Goal: Contribute content: Add original content to the website for others to see

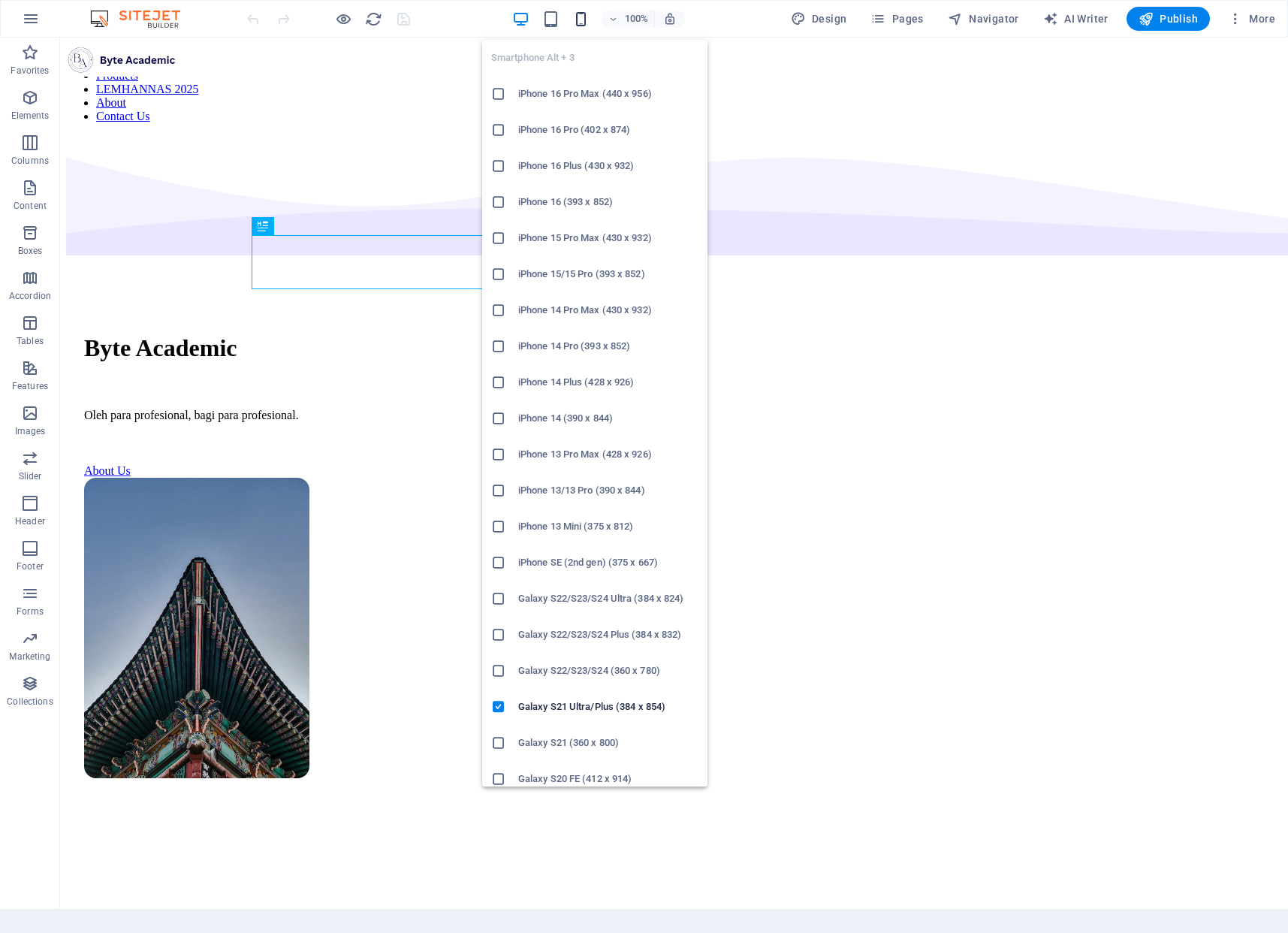
click at [587, 22] on icon "button" at bounding box center [581, 19] width 17 height 17
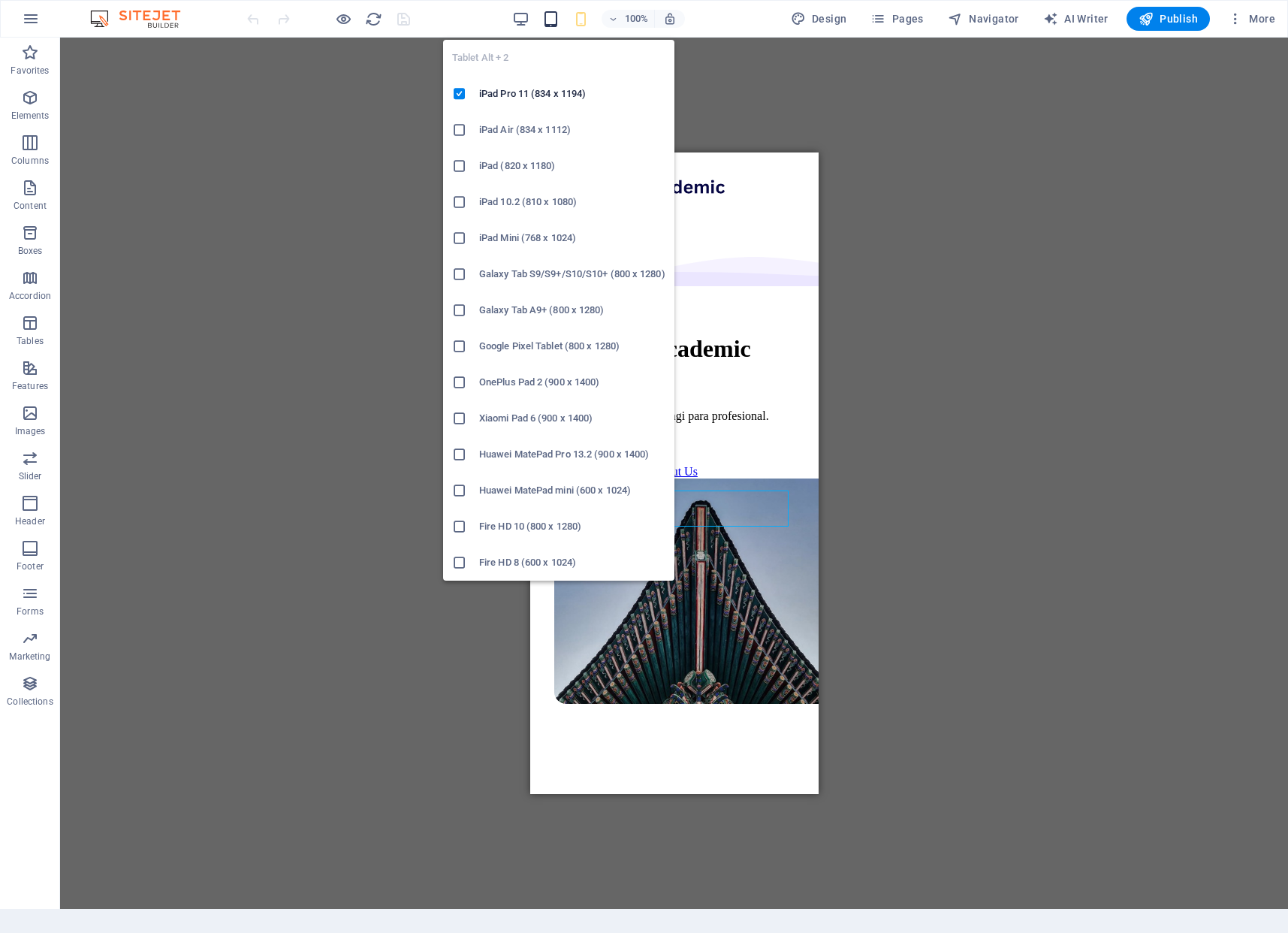
click at [560, 23] on icon "button" at bounding box center [550, 19] width 17 height 17
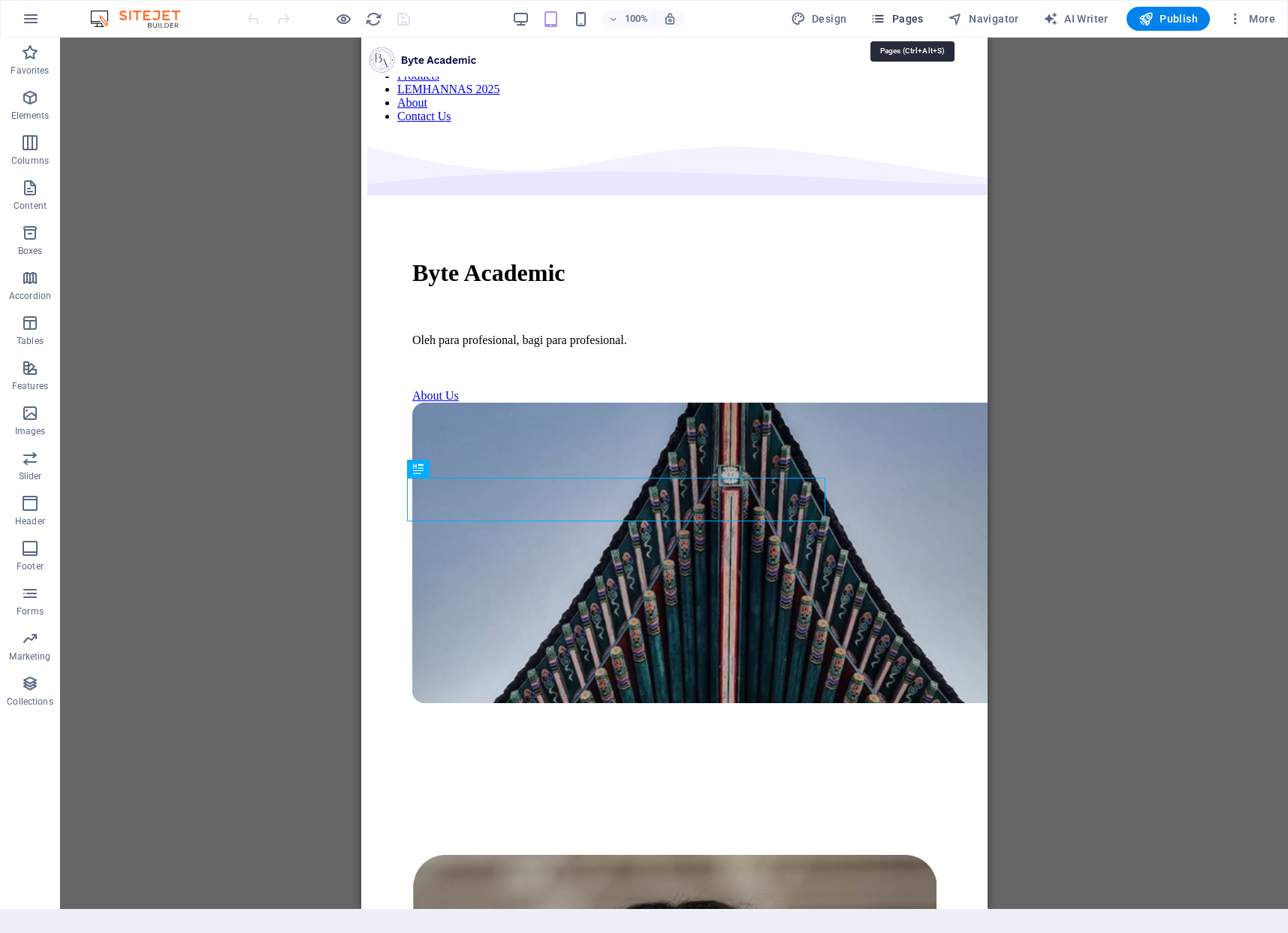
click at [923, 23] on span "Pages" at bounding box center [897, 19] width 53 height 15
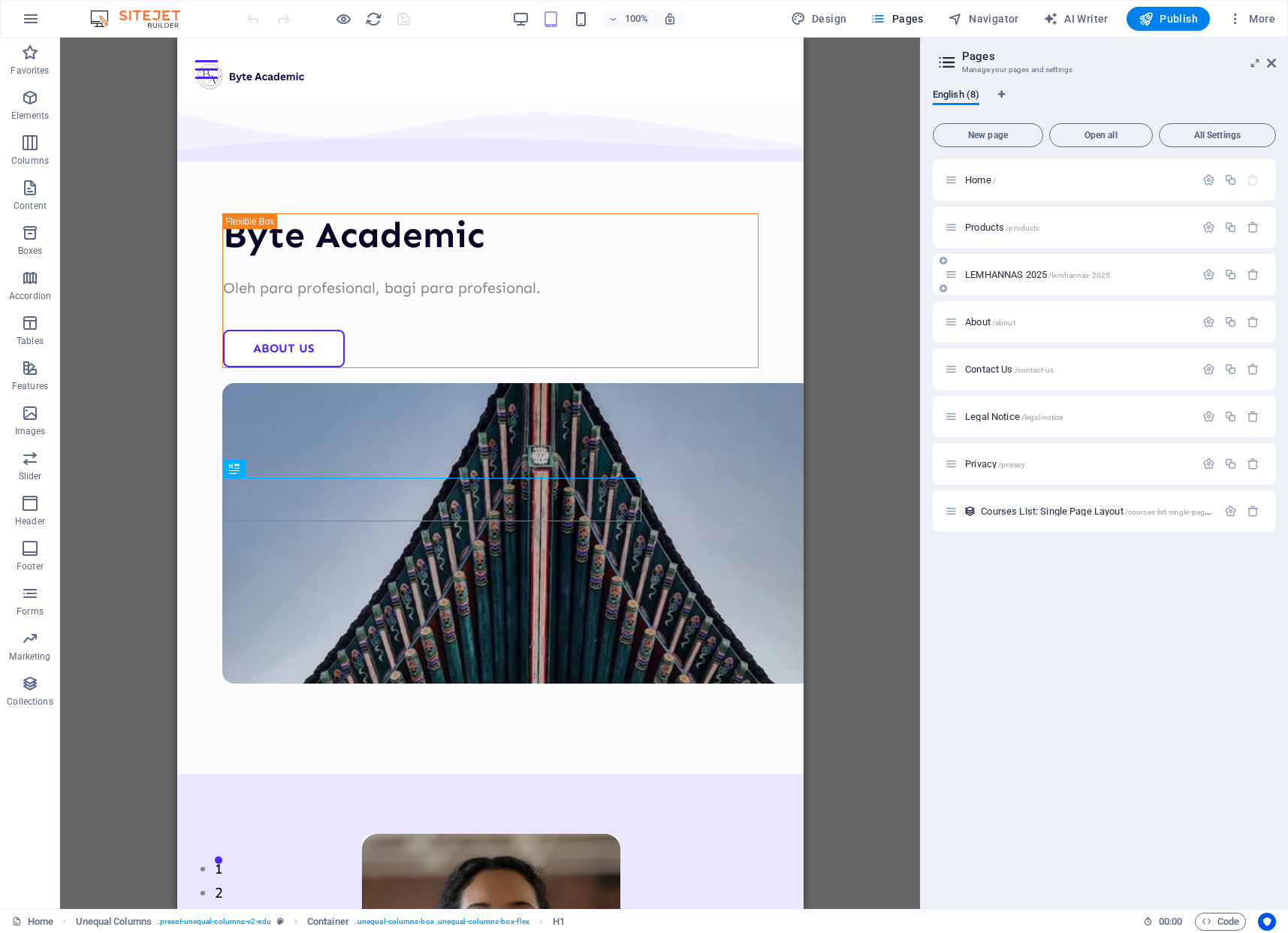
click at [1002, 277] on span "LEMHANNAS 2025 /lemhannas-2025" at bounding box center [1037, 274] width 145 height 12
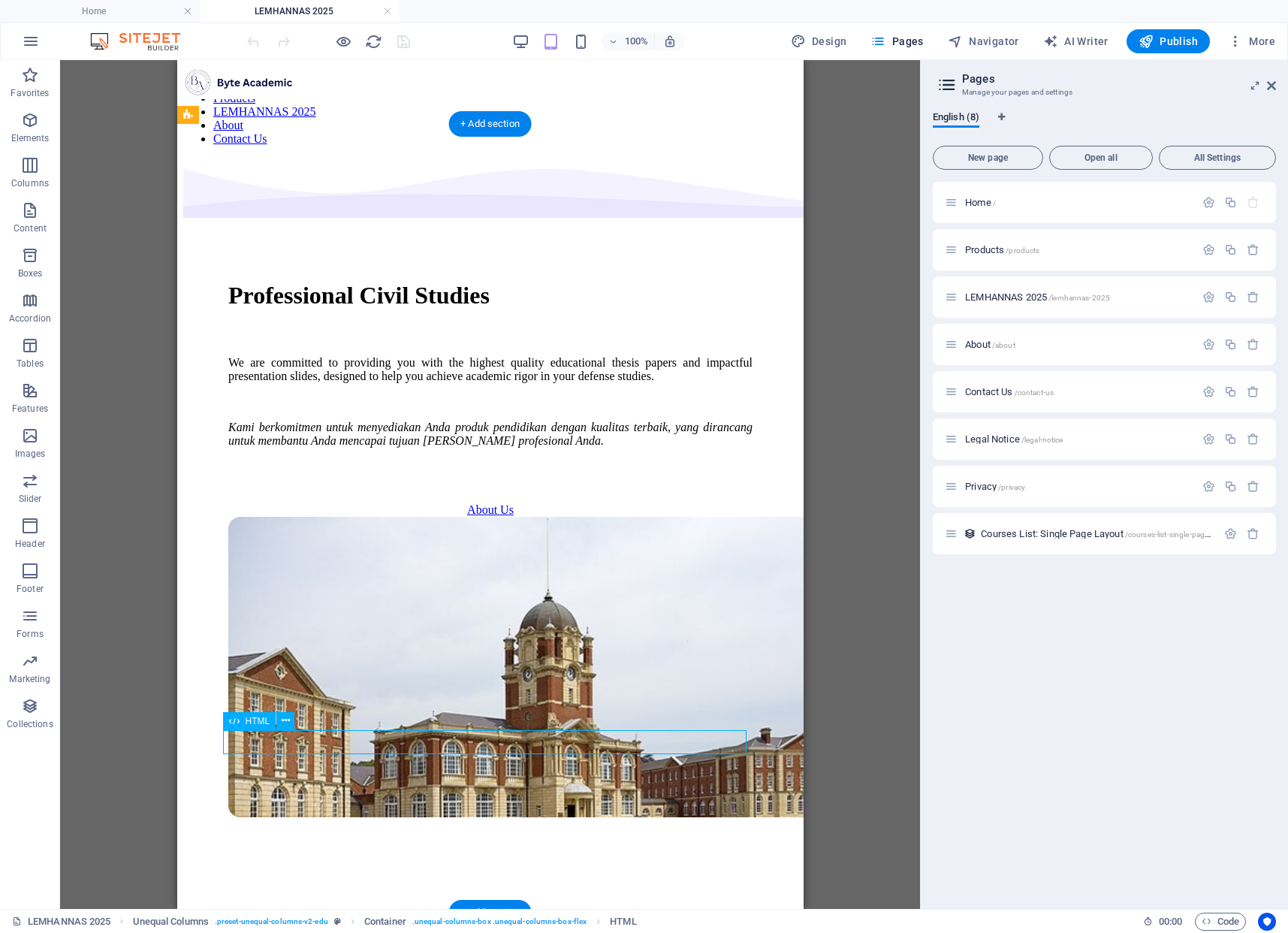
click at [523, 474] on div at bounding box center [489, 466] width 524 height 13
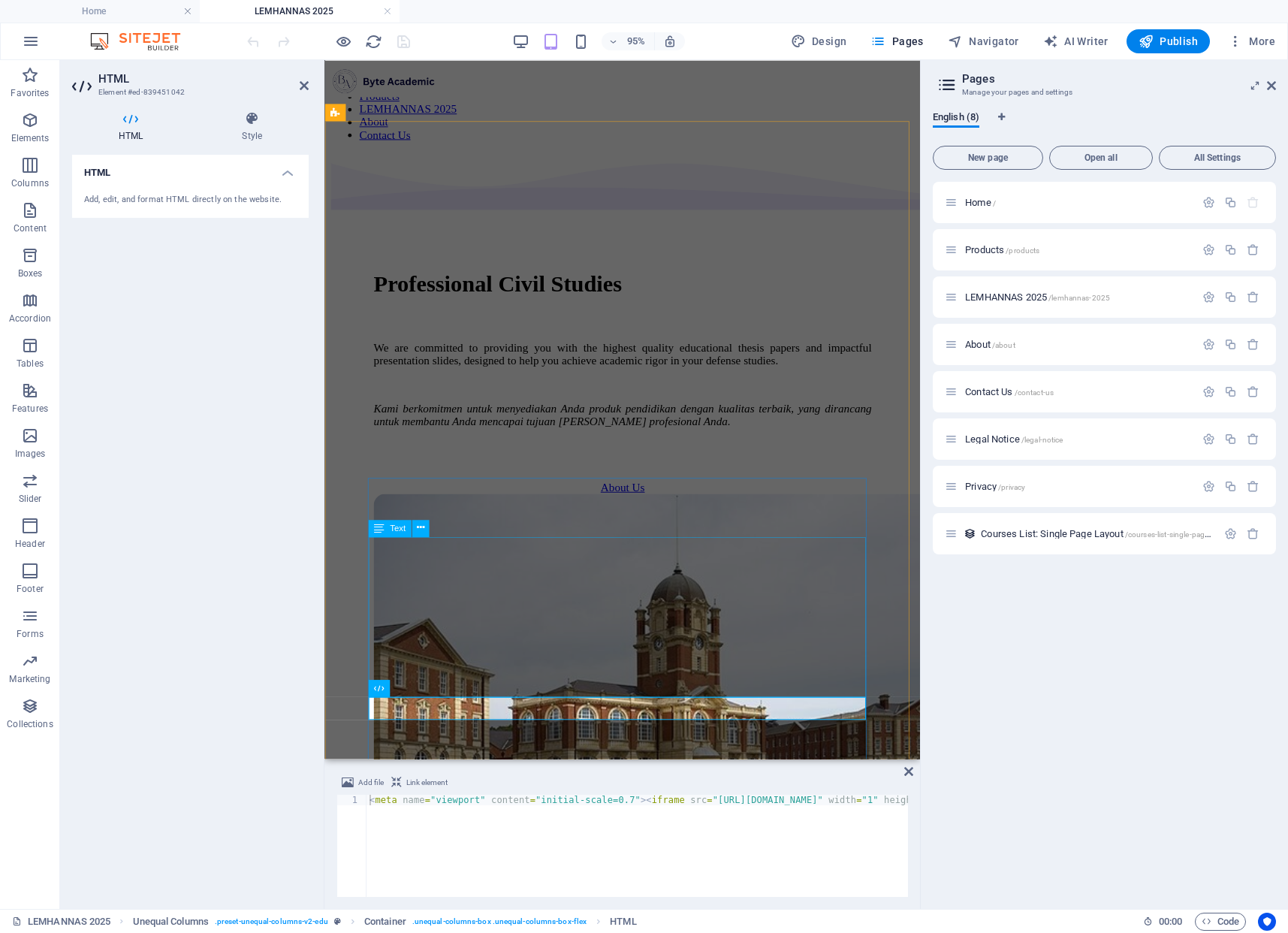
click at [551, 448] on div "We are committed to providing you with the highest quality educational thesis p…" at bounding box center [637, 402] width 524 height 92
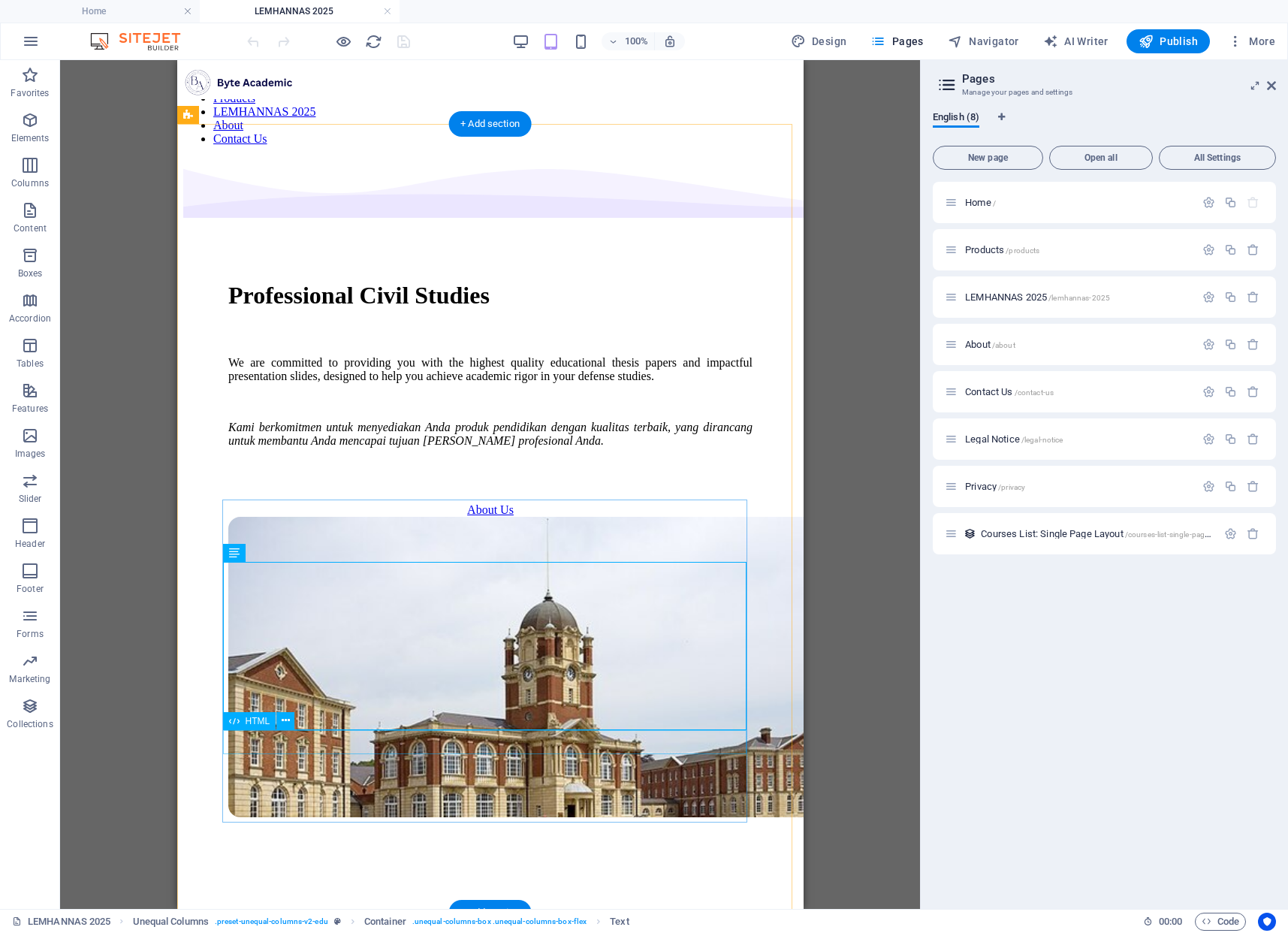
click at [480, 474] on div at bounding box center [489, 466] width 524 height 13
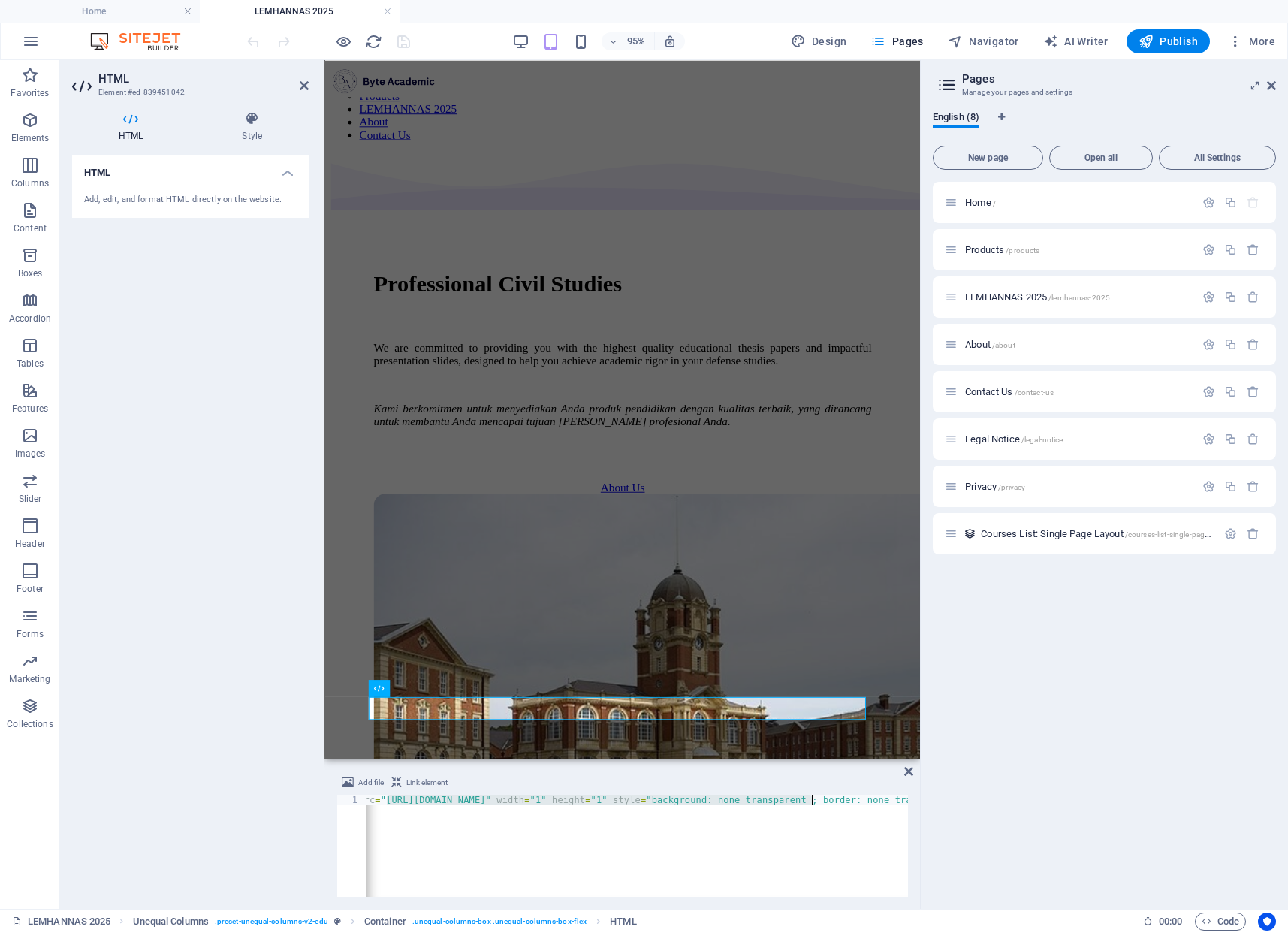
scroll to position [0, 563]
drag, startPoint x: 721, startPoint y: 802, endPoint x: 418, endPoint y: 800, distance: 303.0
click at [418, 800] on div "< meta name = "viewport" content = "initial-scale=0.7" > < iframe src = "[URL][…" at bounding box center [356, 855] width 1105 height 120
type textarea "<meta name="viewport" content="initial-scale=0.7"><iframe src="https:" width="1…"
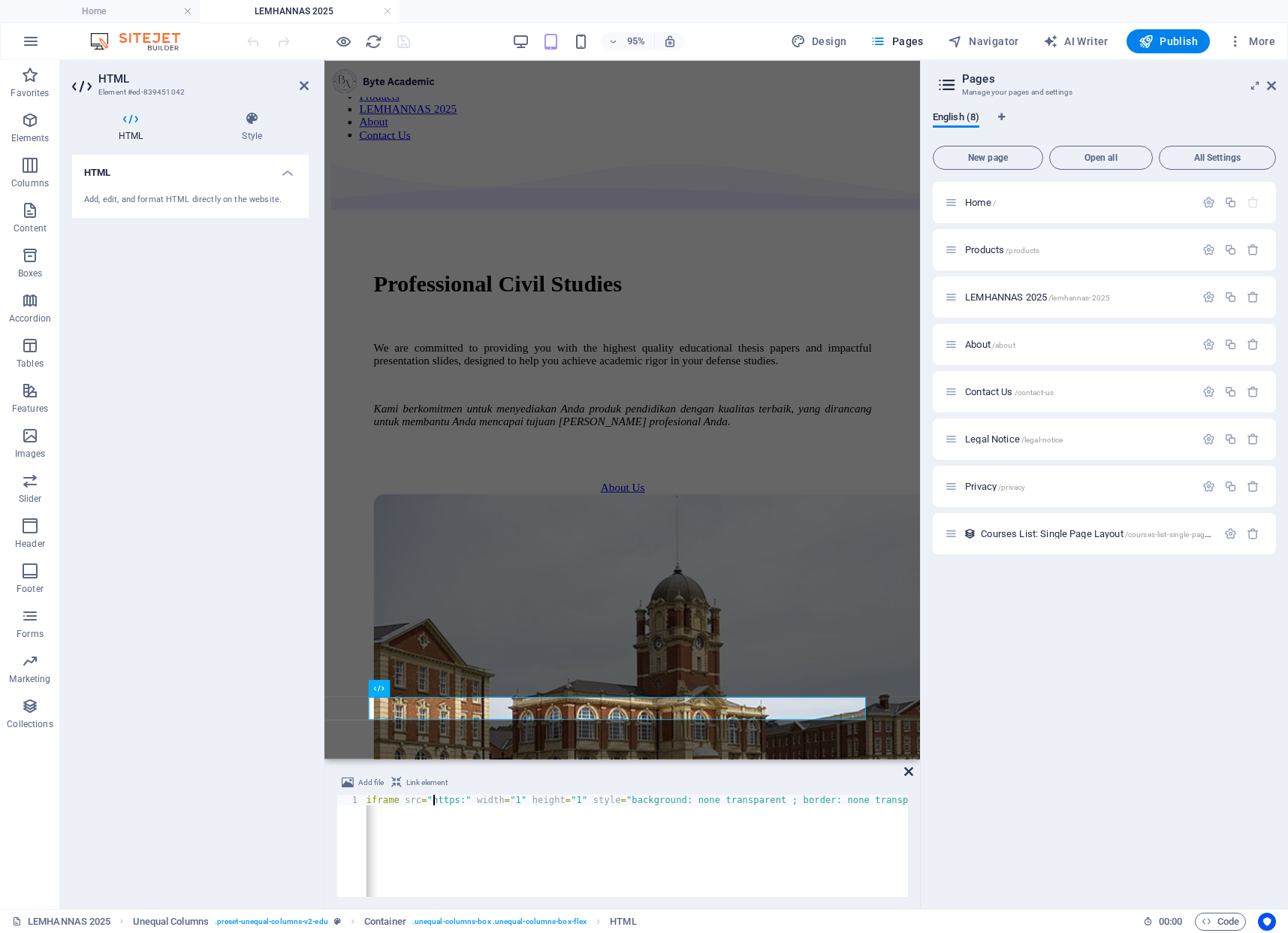
click at [910, 774] on icon at bounding box center [909, 771] width 9 height 12
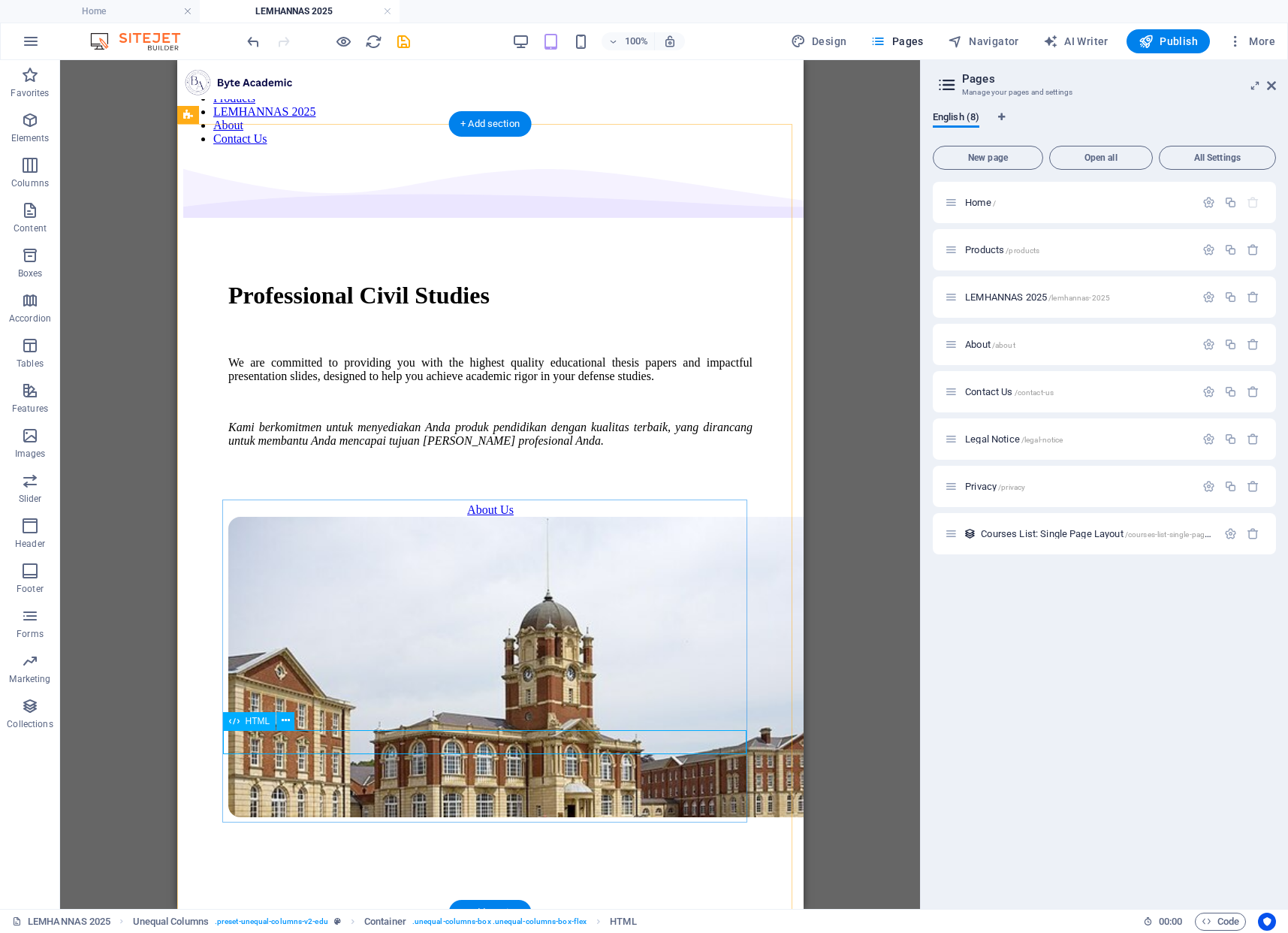
click at [358, 474] on div at bounding box center [489, 466] width 524 height 13
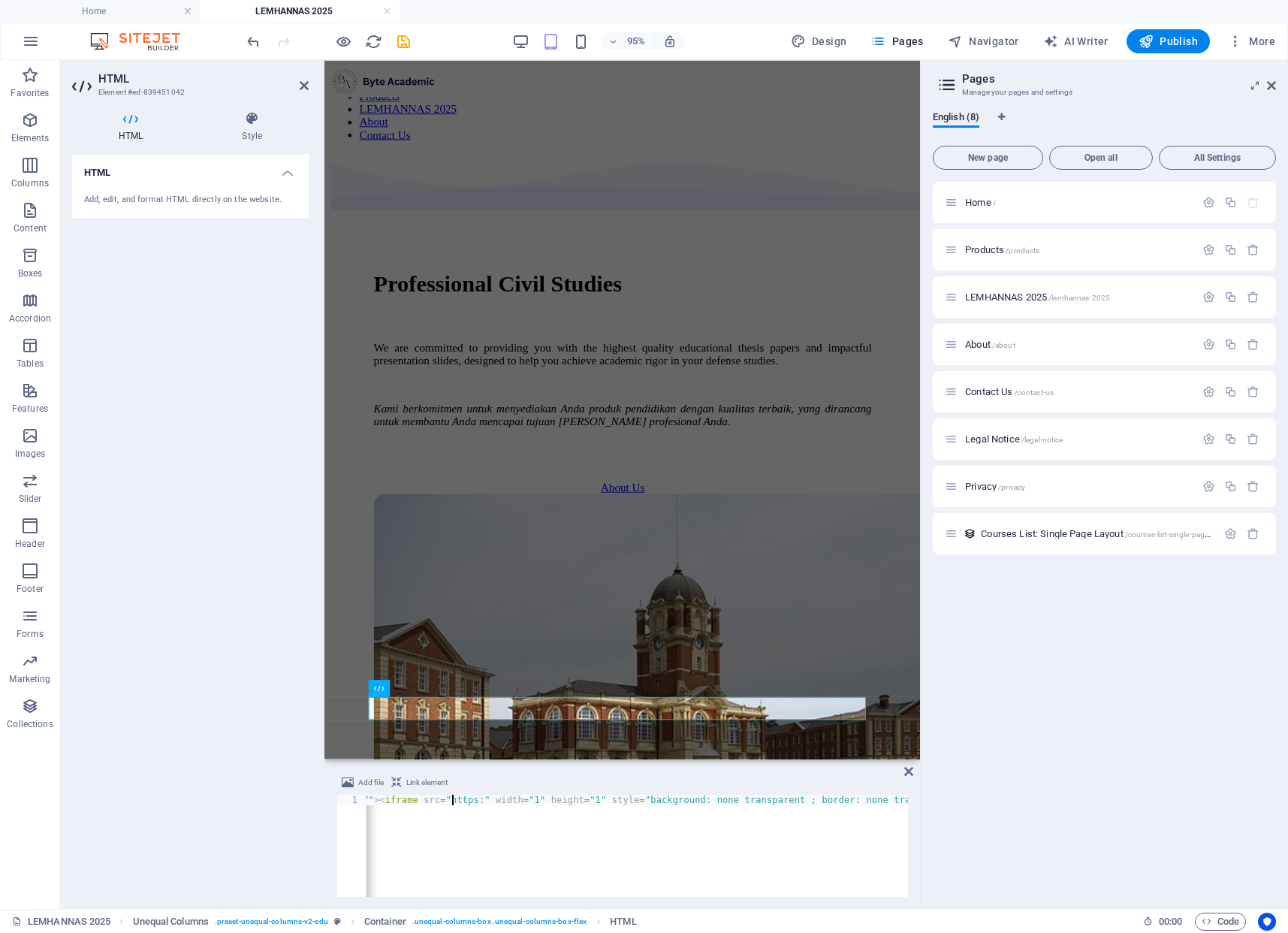
scroll to position [0, 299]
click at [899, 581] on div "Professional Civil Studies We are committed to providing you with the highest q…" at bounding box center [638, 534] width 615 height 752
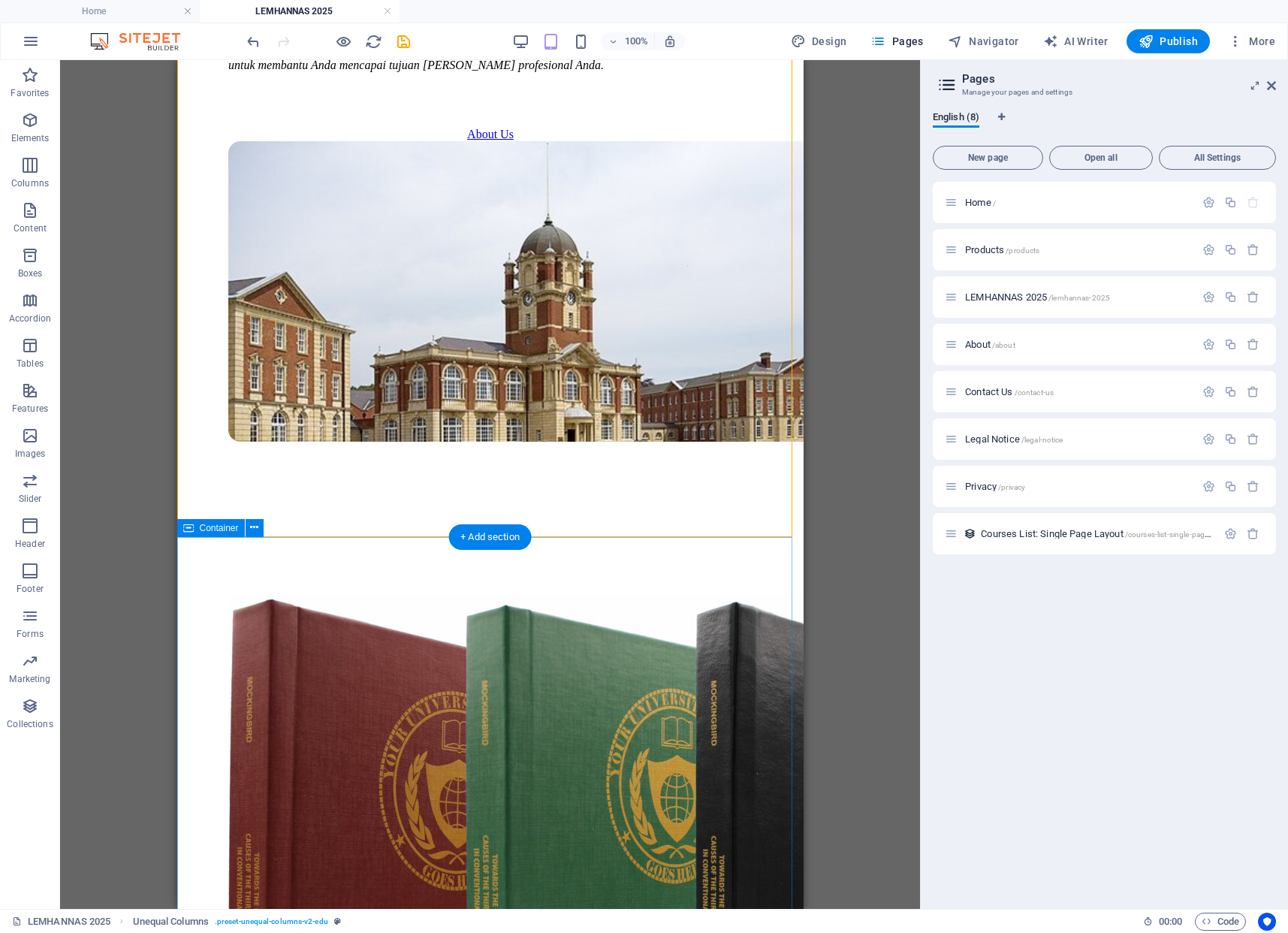
scroll to position [0, 0]
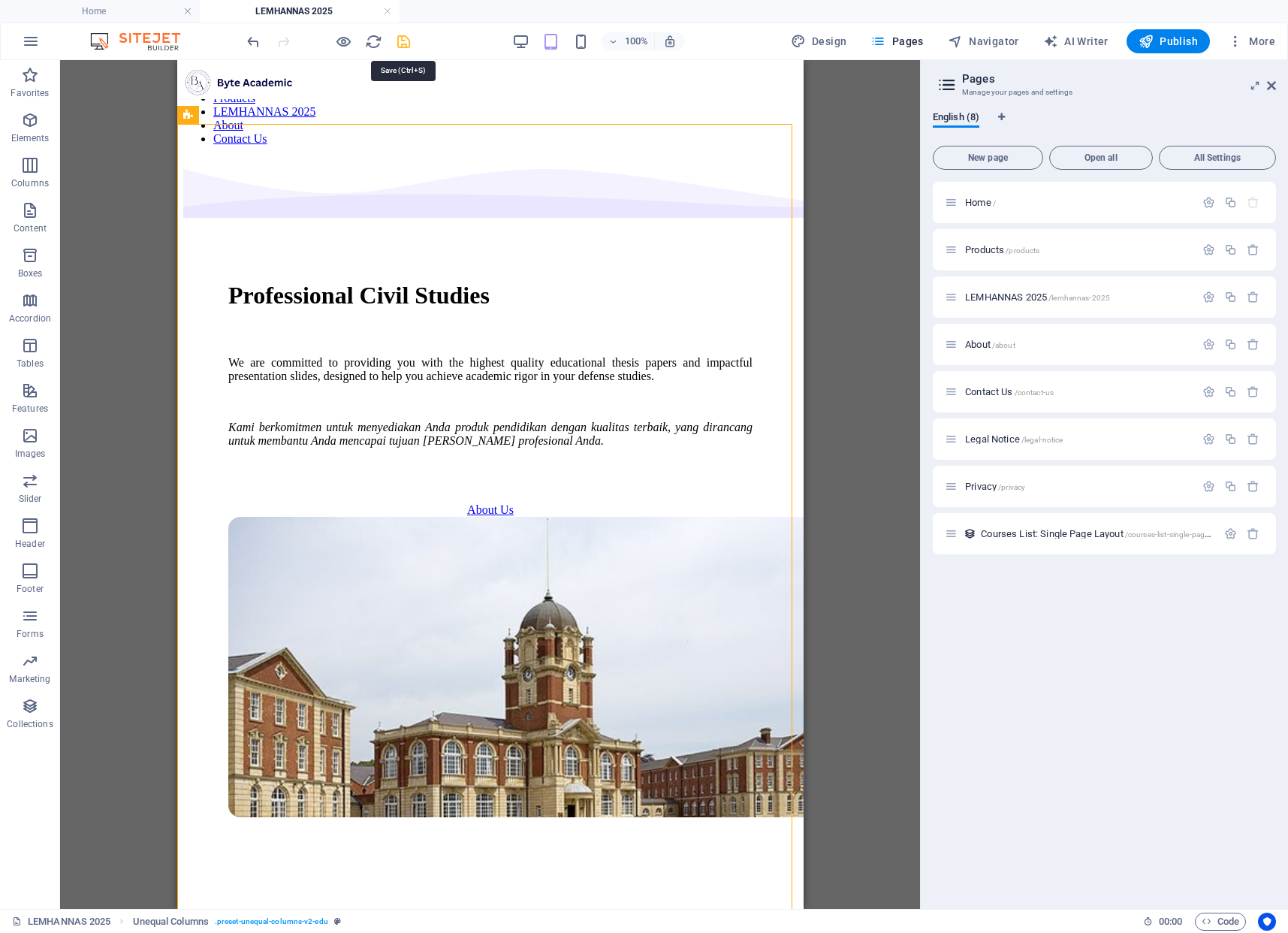
click at [405, 43] on icon "save" at bounding box center [404, 41] width 17 height 17
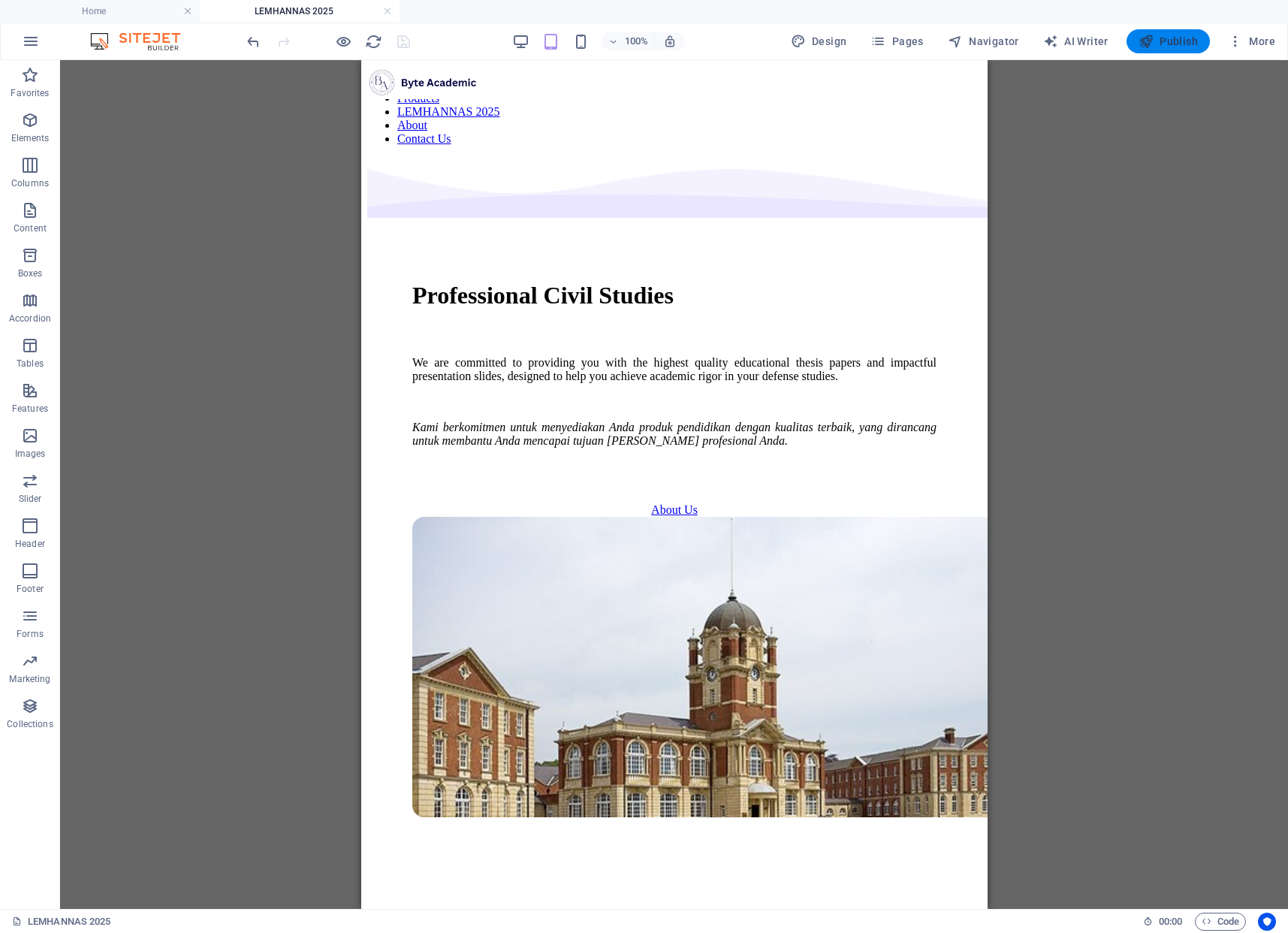
click at [1169, 34] on span "Publish" at bounding box center [1168, 41] width 59 height 15
